Goal: Information Seeking & Learning: Find specific fact

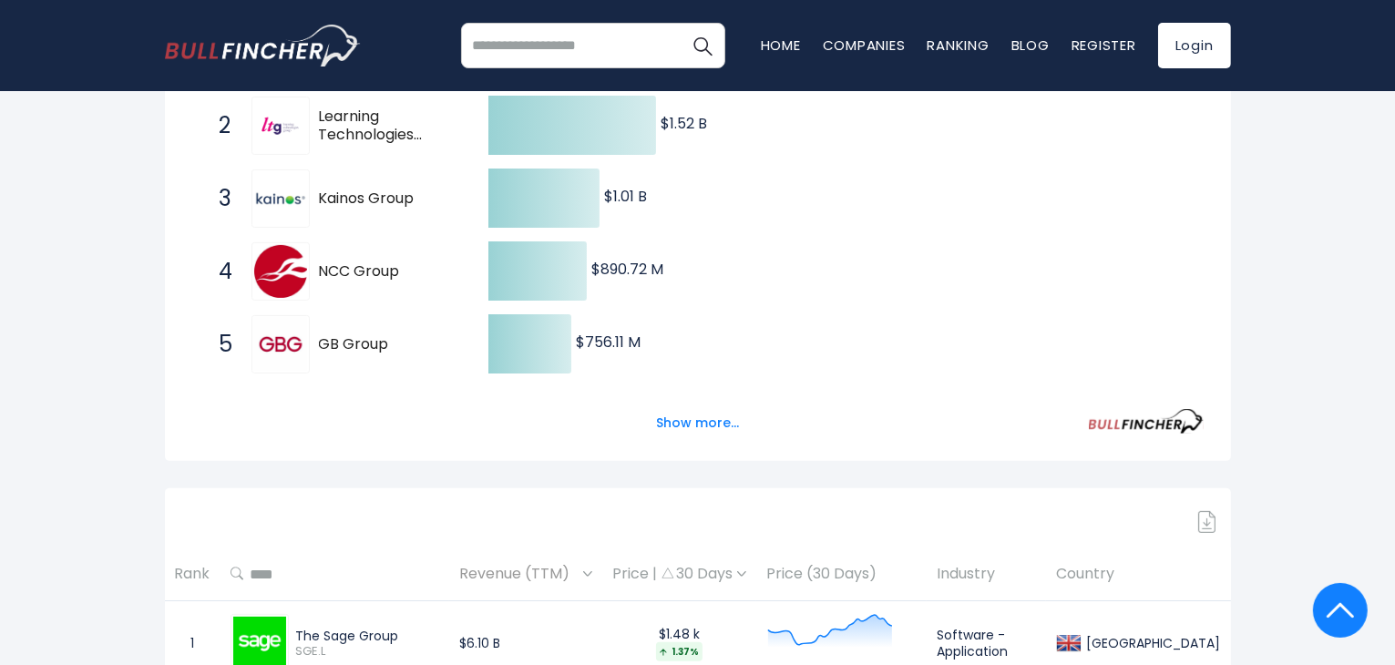
scroll to position [455, 0]
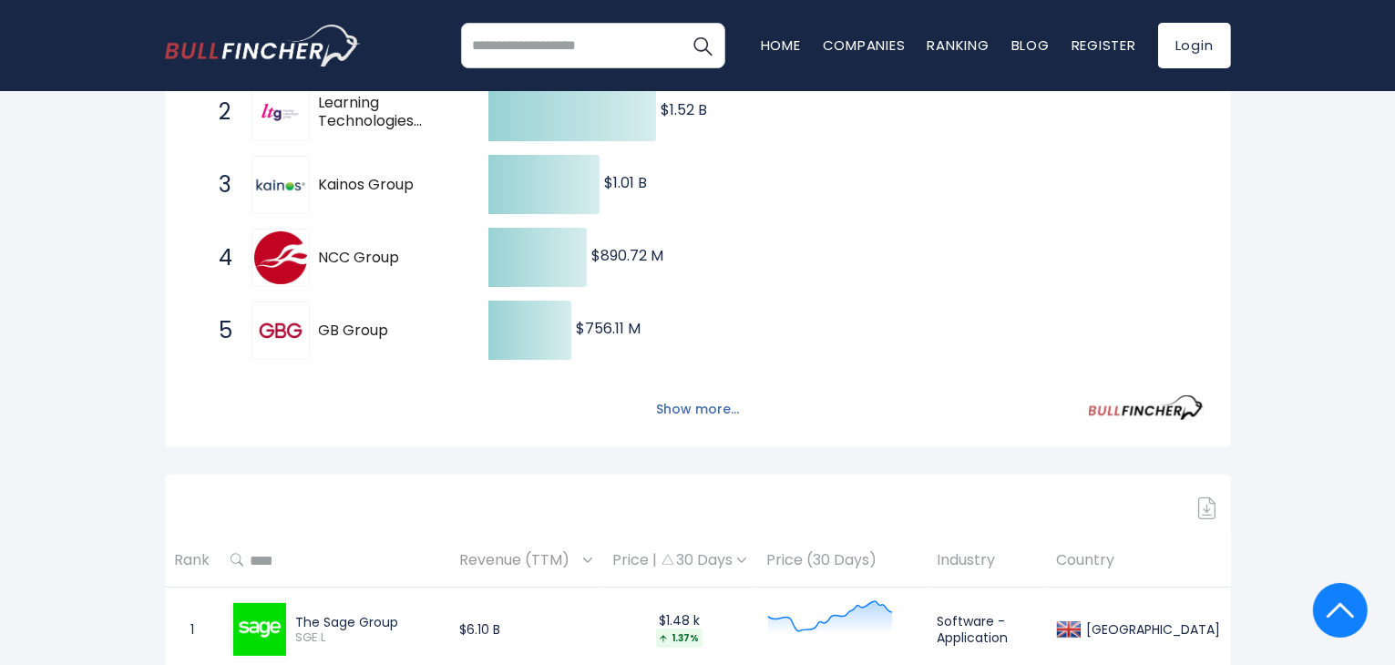
drag, startPoint x: 709, startPoint y: 407, endPoint x: 695, endPoint y: 410, distance: 13.9
click at [708, 407] on button "Show more..." at bounding box center [697, 409] width 105 height 30
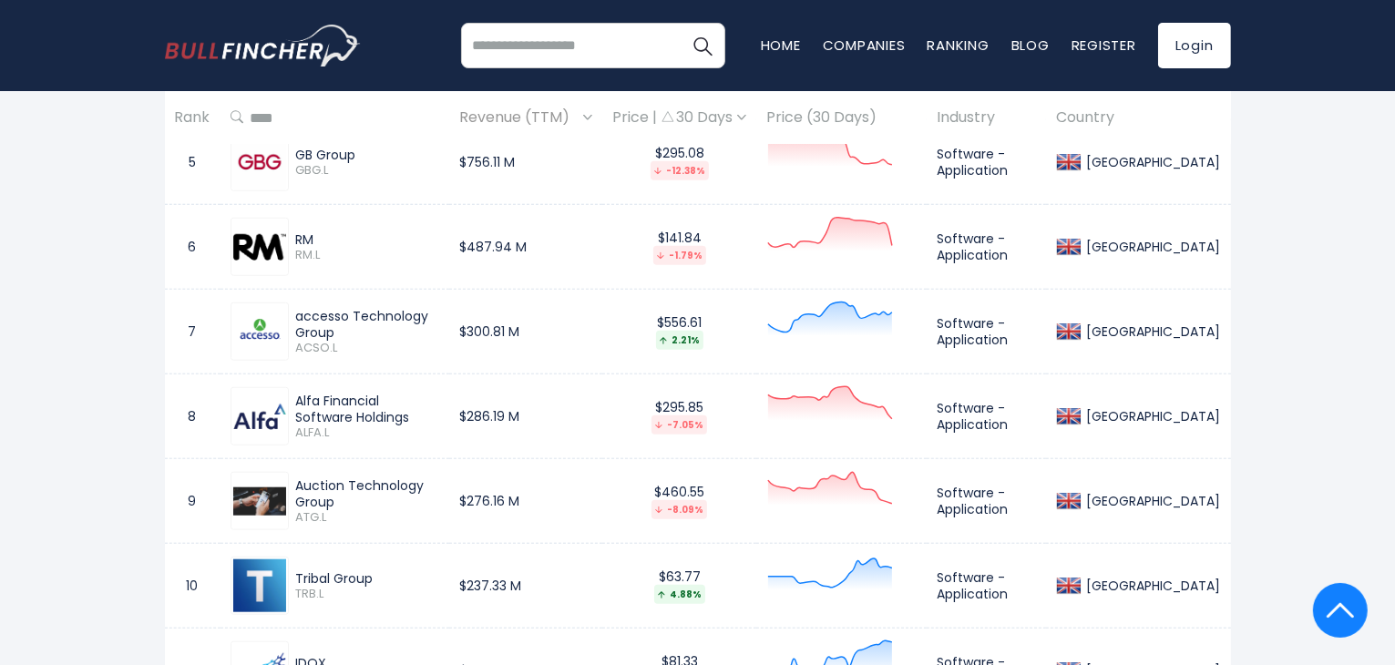
scroll to position [1640, 0]
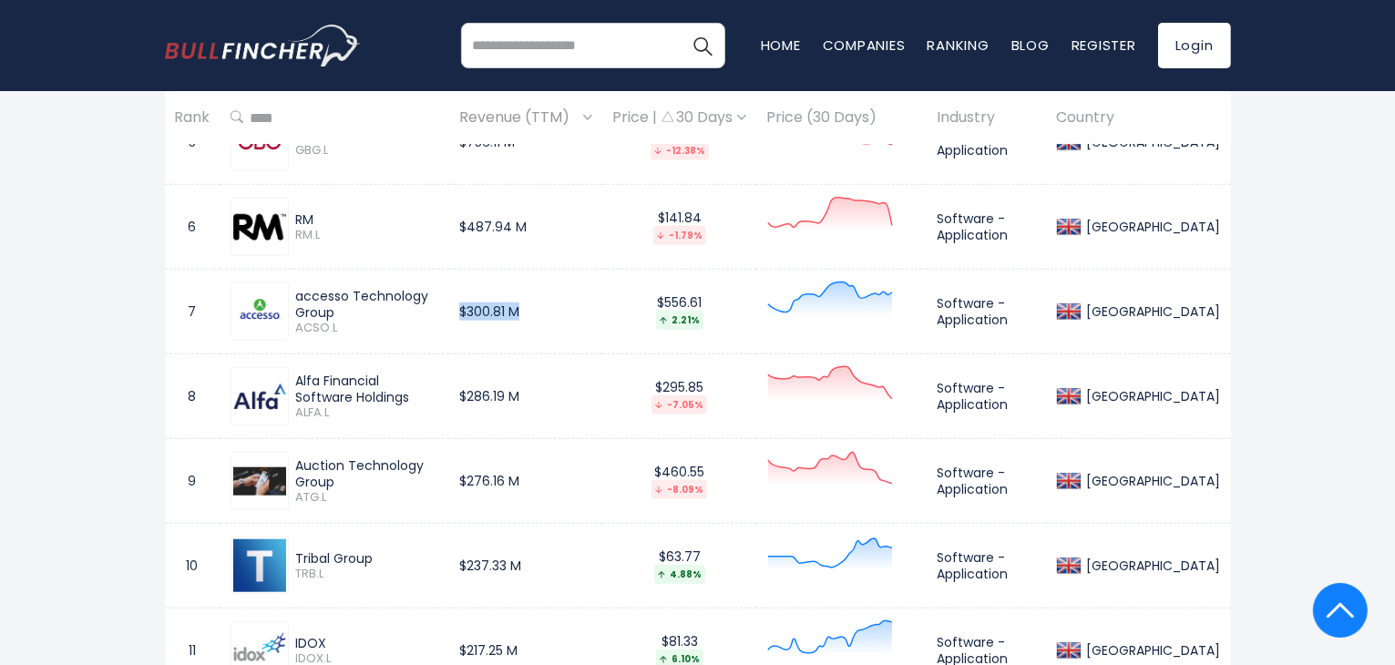
drag, startPoint x: 477, startPoint y: 314, endPoint x: 554, endPoint y: 311, distance: 76.6
click at [554, 311] on td "$300.81 M" at bounding box center [525, 312] width 153 height 85
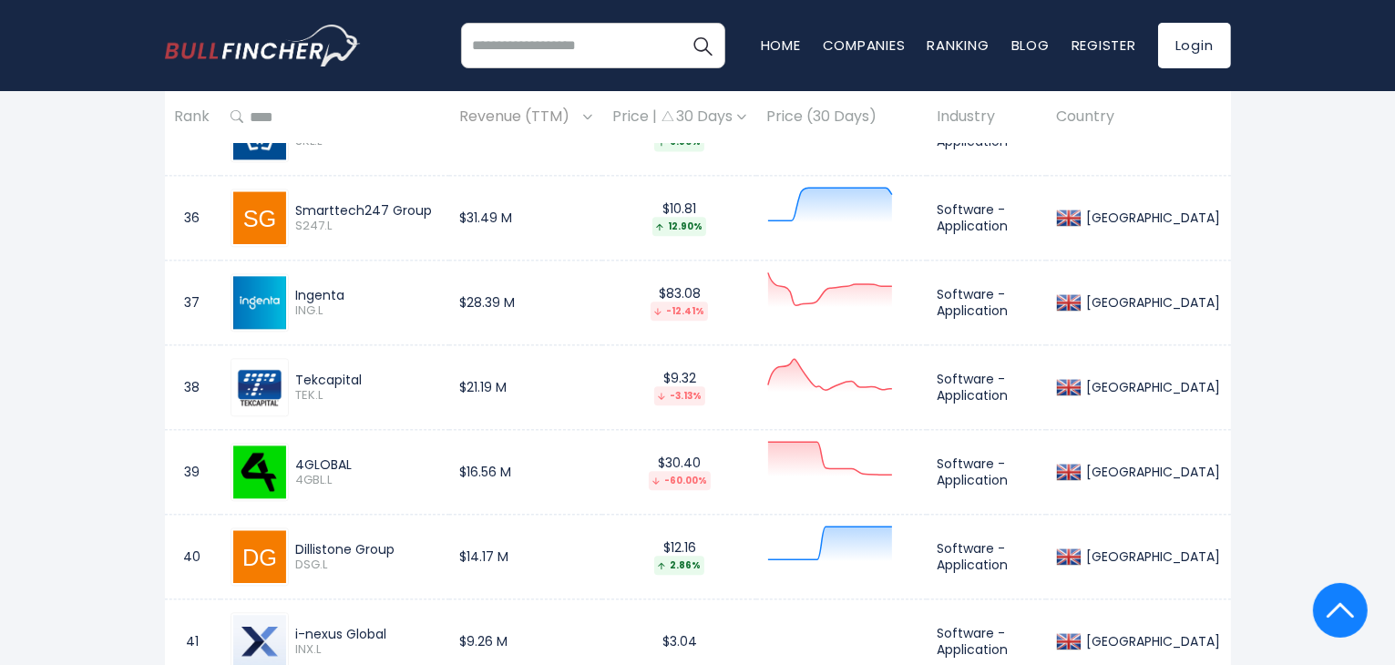
scroll to position [4281, 0]
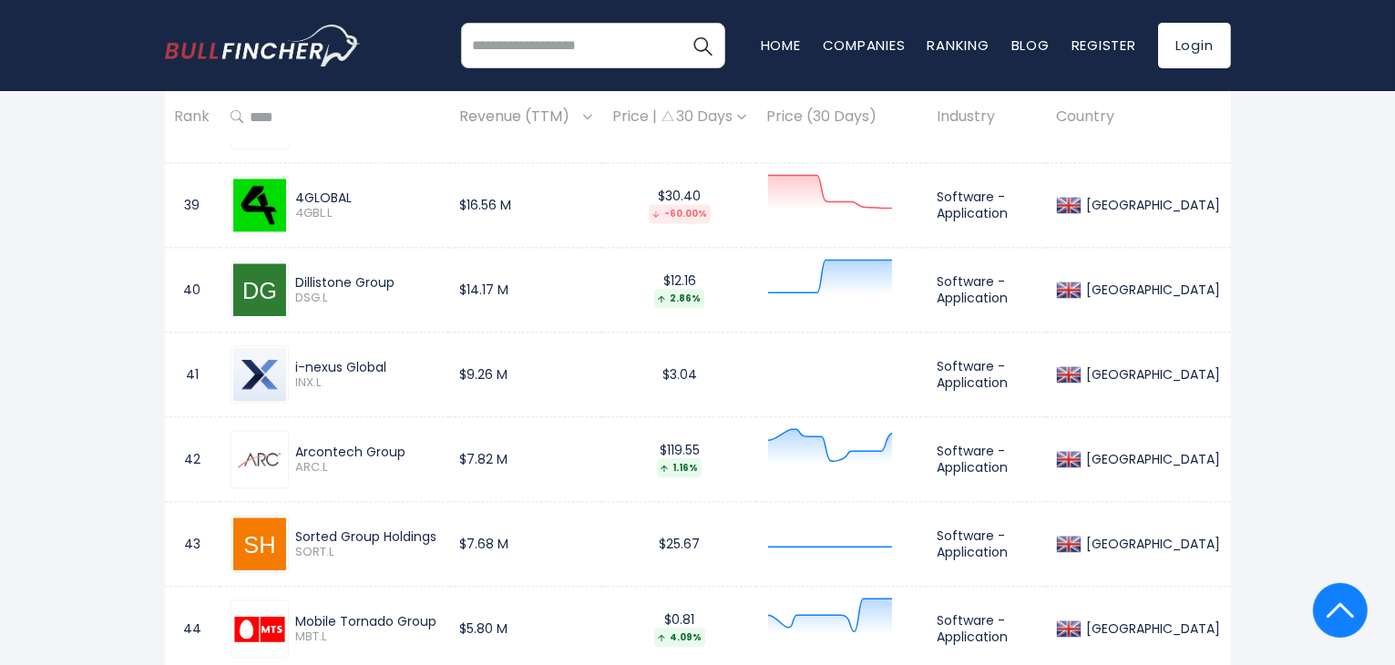
scroll to position [4281, 0]
